Goal: Task Accomplishment & Management: Use online tool/utility

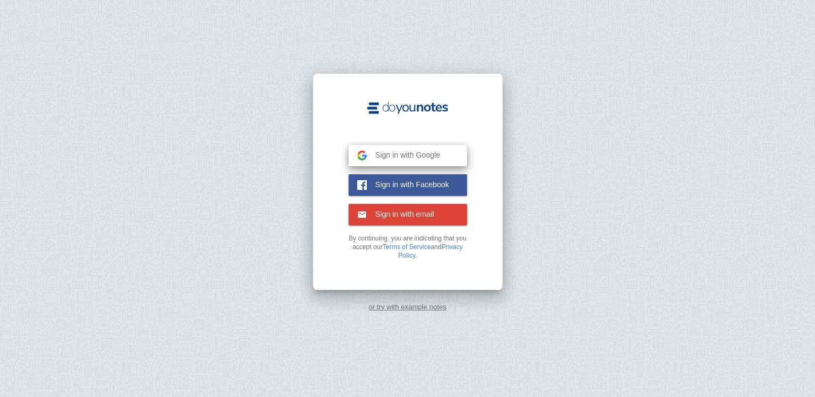
click at [394, 154] on span "Sign in with Google" at bounding box center [404, 155] width 74 height 10
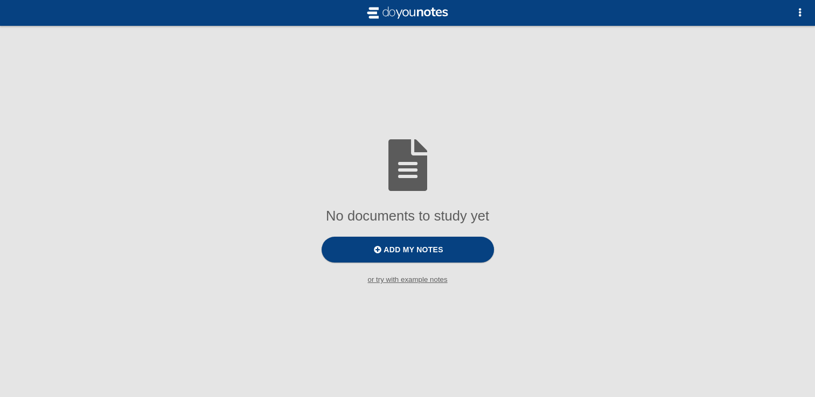
click at [78, 48] on div "No documents to study yet Add my notes or try with example notes To practice to…" at bounding box center [407, 198] width 815 height 397
